Goal: Book appointment/travel/reservation

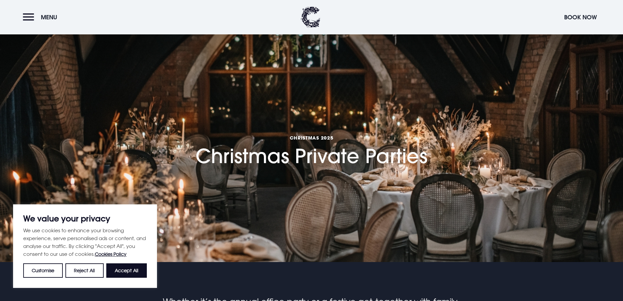
scroll to position [33, 0]
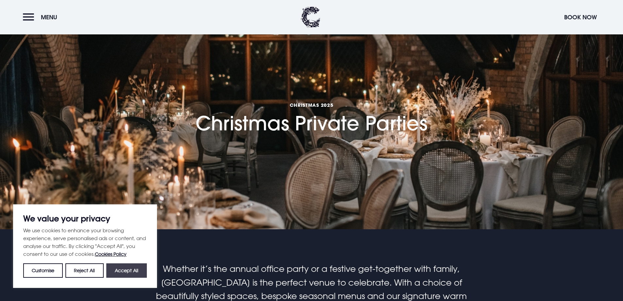
click at [126, 268] on button "Accept All" at bounding box center [126, 270] width 41 height 14
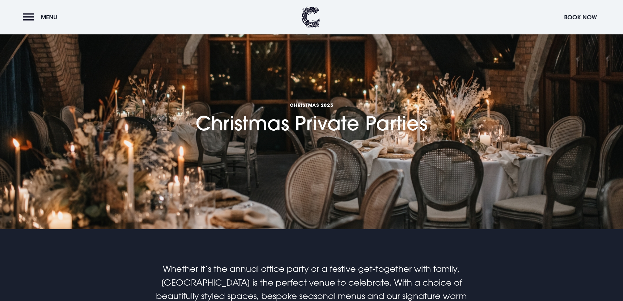
checkbox input "true"
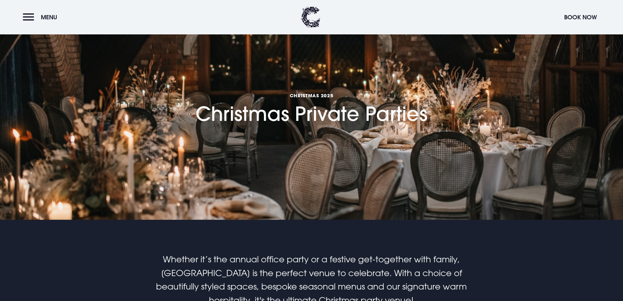
scroll to position [0, 0]
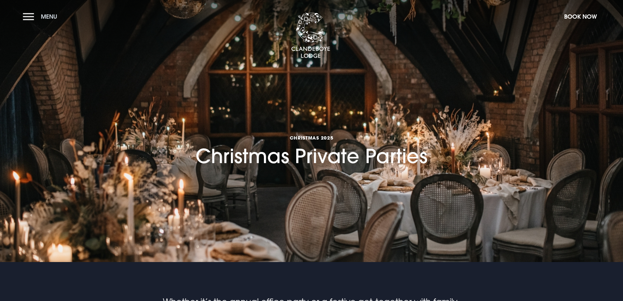
click at [27, 18] on button "Menu" at bounding box center [42, 16] width 38 height 14
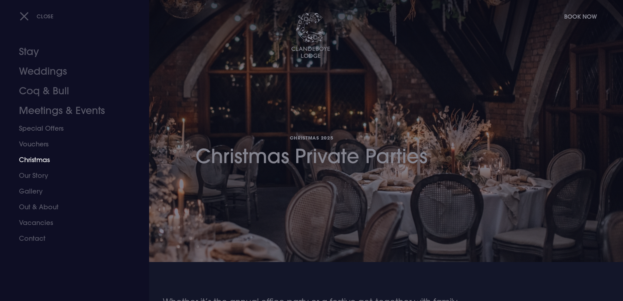
click at [35, 160] on link "Christmas" at bounding box center [70, 160] width 103 height 16
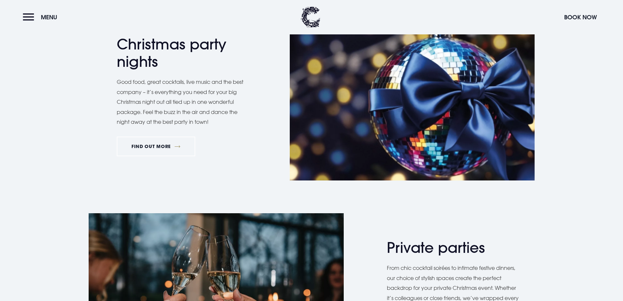
scroll to position [360, 0]
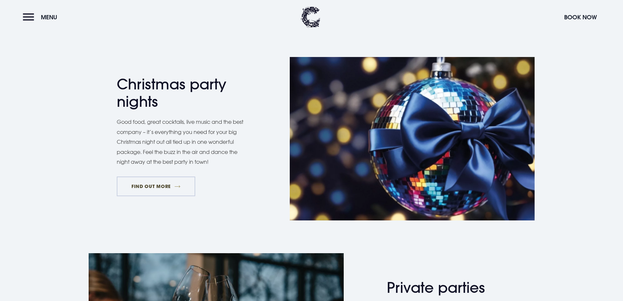
click at [152, 187] on link "FIND OUT MORE" at bounding box center [156, 186] width 79 height 20
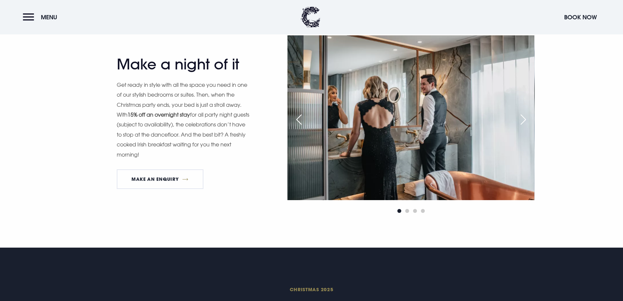
scroll to position [851, 0]
